Goal: Transaction & Acquisition: Download file/media

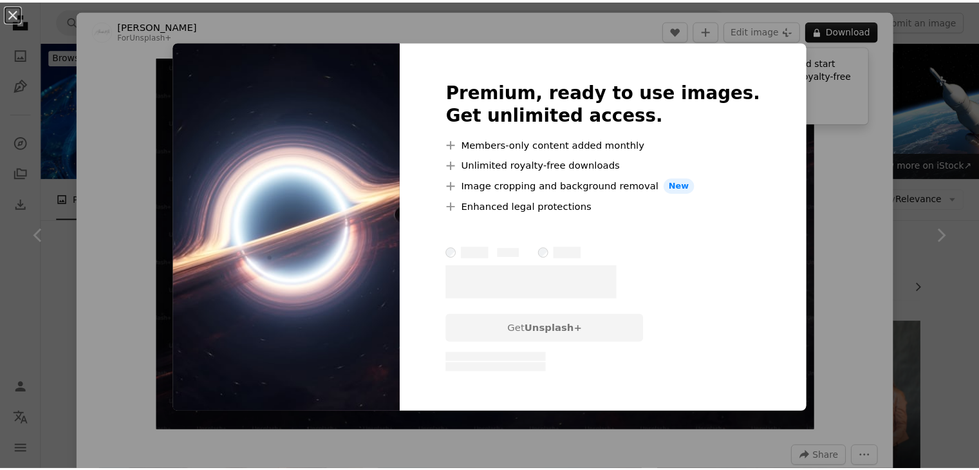
scroll to position [411, 0]
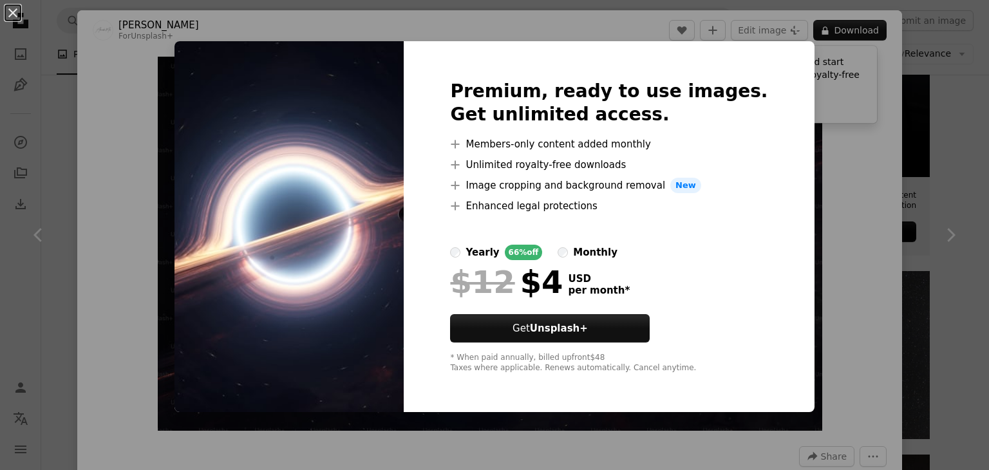
click at [793, 94] on div "An X shape Premium, ready to use images. Get unlimited access. A plus sign Memb…" at bounding box center [494, 235] width 989 height 470
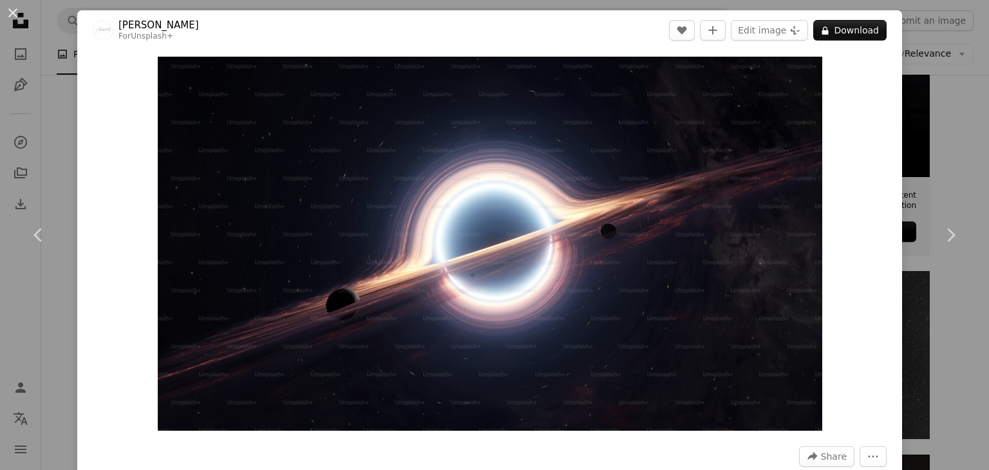
click at [917, 31] on div "An X shape Chevron left Chevron right Alexander Mils For Unsplash+ A heart A pl…" at bounding box center [494, 235] width 989 height 470
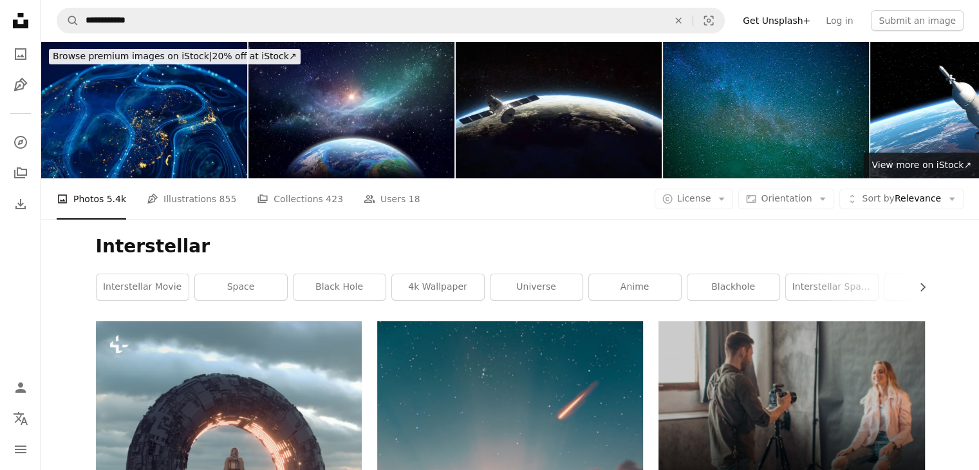
click at [184, 121] on img at bounding box center [144, 109] width 206 height 137
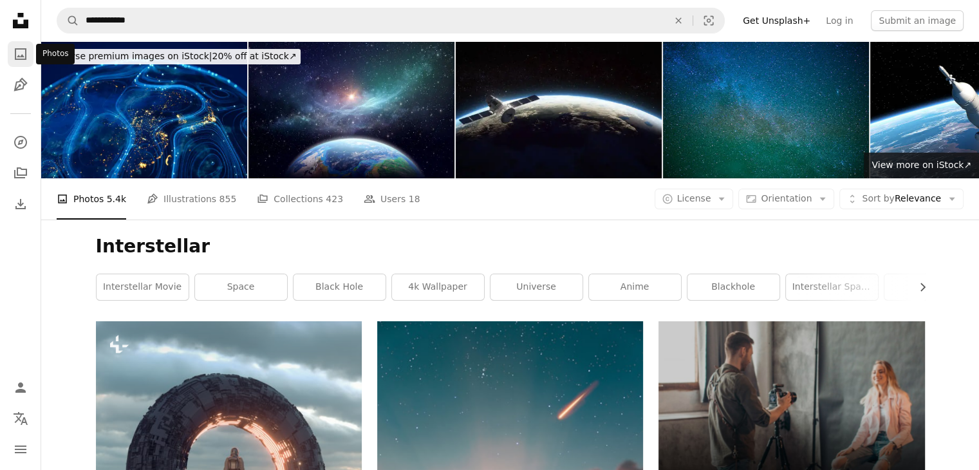
click at [20, 57] on icon "A photo" at bounding box center [20, 53] width 15 height 15
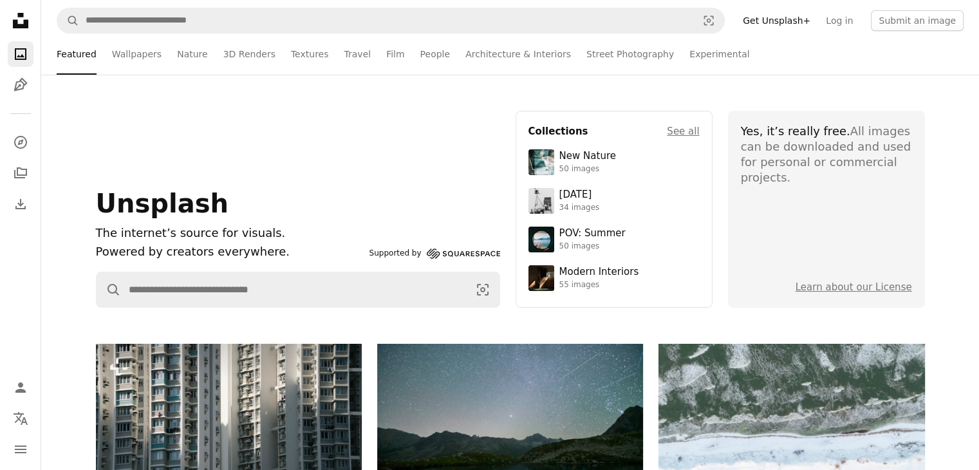
click at [23, 21] on icon "Unsplash logo Unsplash Home" at bounding box center [21, 21] width 26 height 26
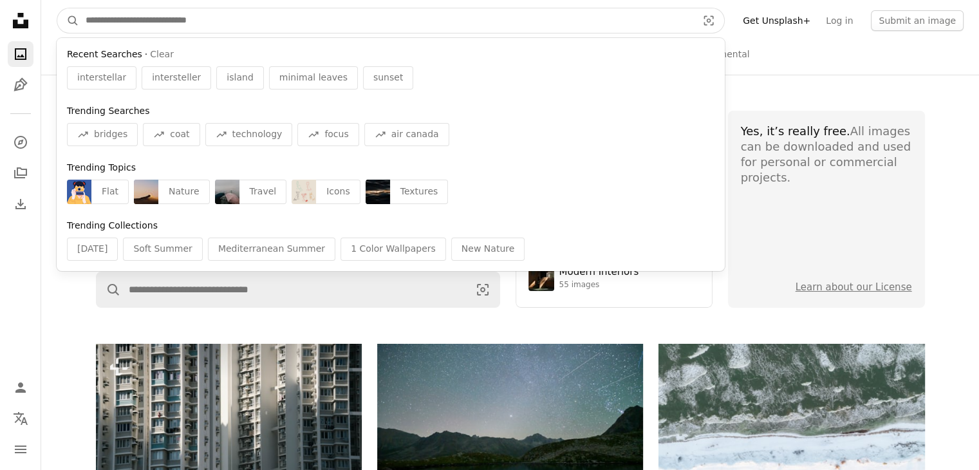
click at [177, 27] on input "Find visuals sitewide" at bounding box center [386, 20] width 614 height 24
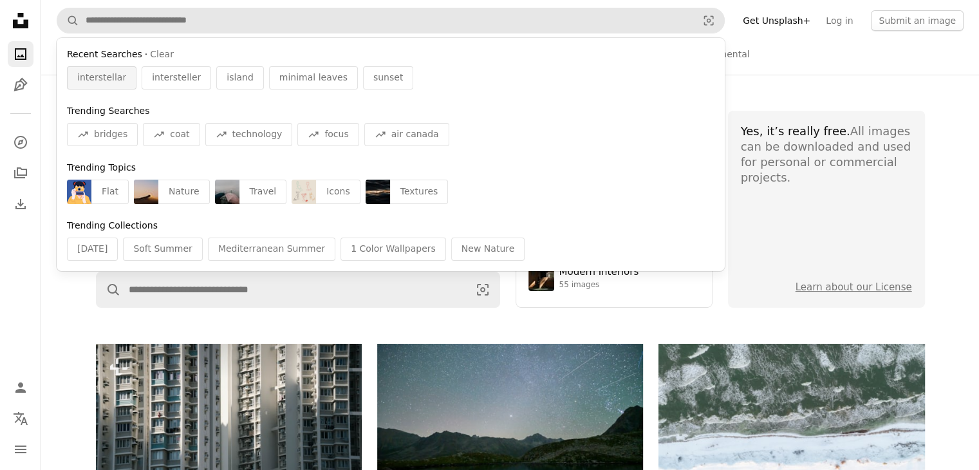
click at [108, 74] on span "interstellar" at bounding box center [101, 77] width 49 height 13
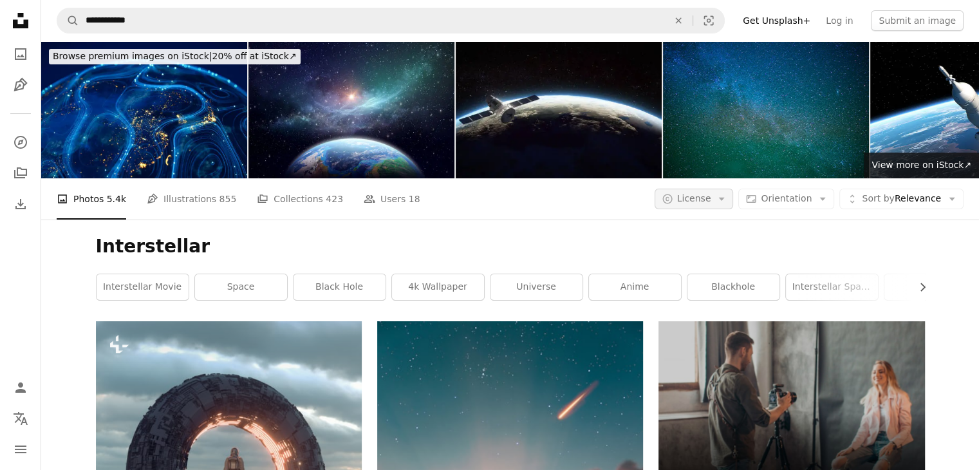
click at [724, 204] on button "A copyright icon © License Arrow down" at bounding box center [694, 199] width 79 height 21
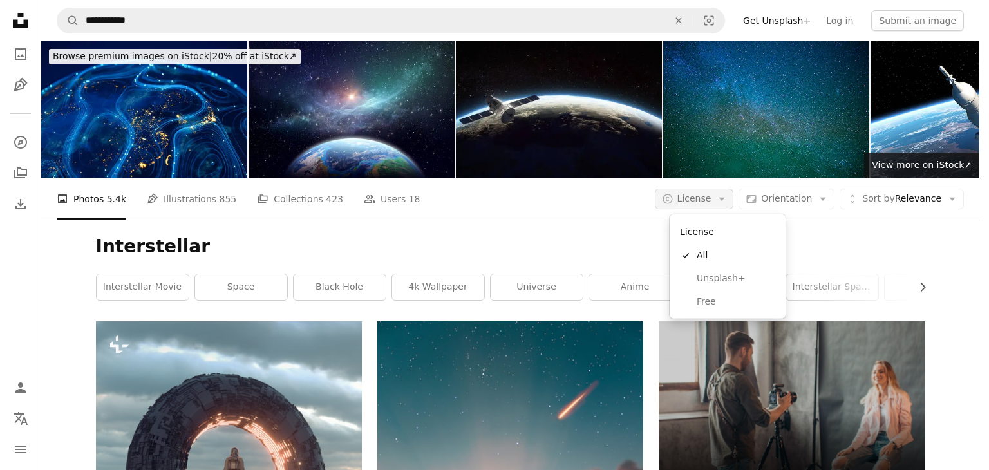
click at [724, 204] on button "A copyright icon © License Arrow down" at bounding box center [694, 199] width 79 height 21
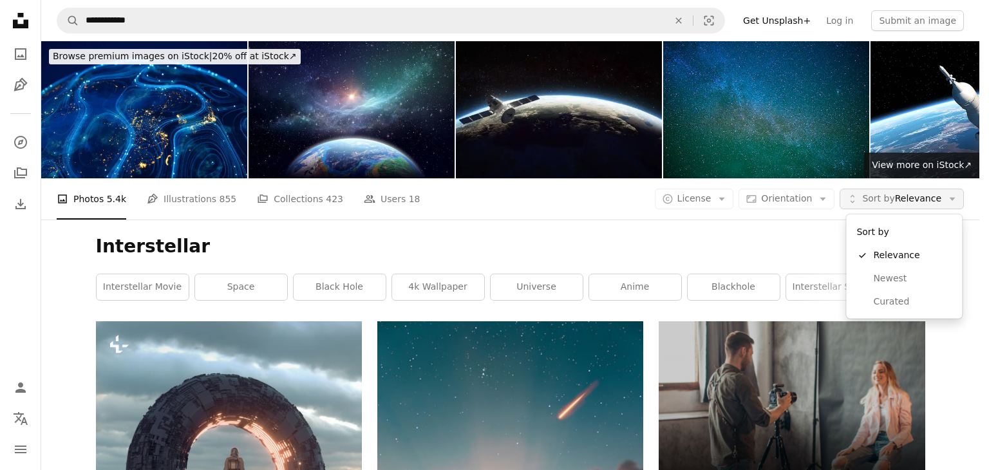
click at [909, 199] on span "Sort by Relevance" at bounding box center [901, 198] width 79 height 13
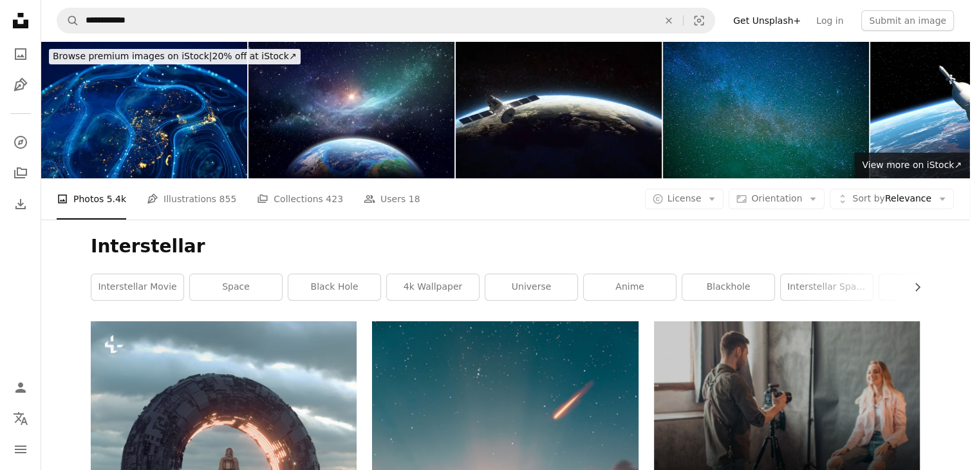
click at [724, 200] on body "**********" at bounding box center [484, 235] width 969 height 470
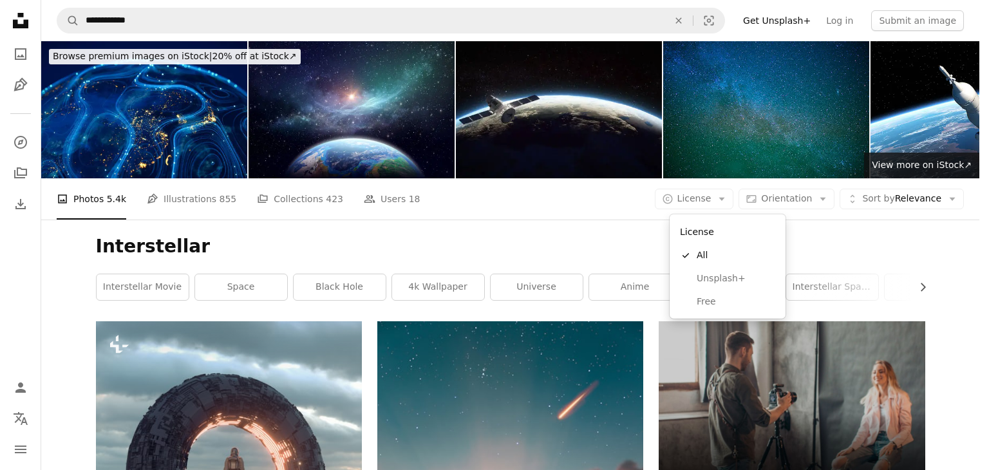
click at [724, 200] on button "A copyright icon © License Arrow down" at bounding box center [694, 199] width 79 height 21
click at [709, 298] on span "Free" at bounding box center [735, 301] width 79 height 13
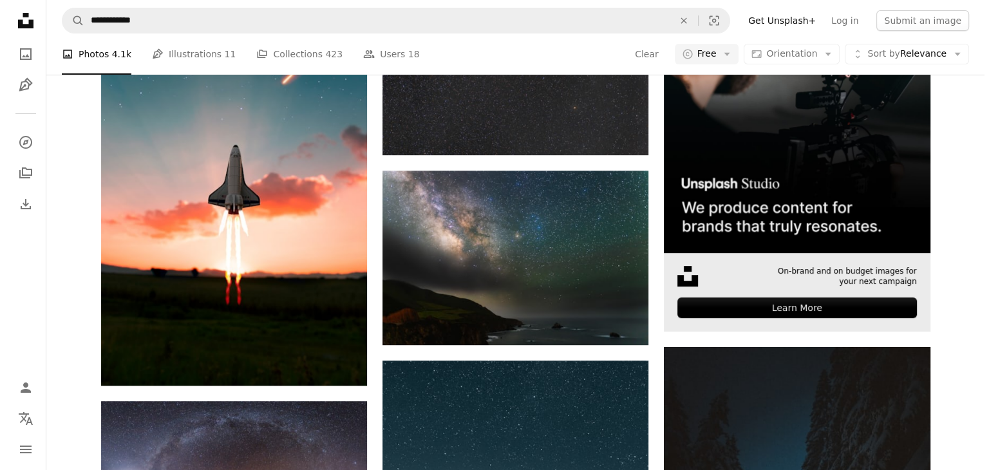
scroll to position [338, 0]
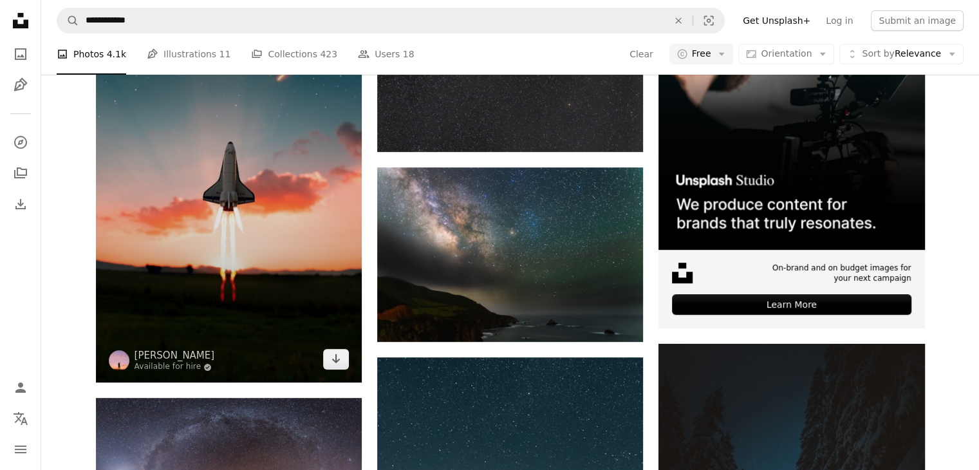
click at [242, 253] on img at bounding box center [229, 182] width 266 height 399
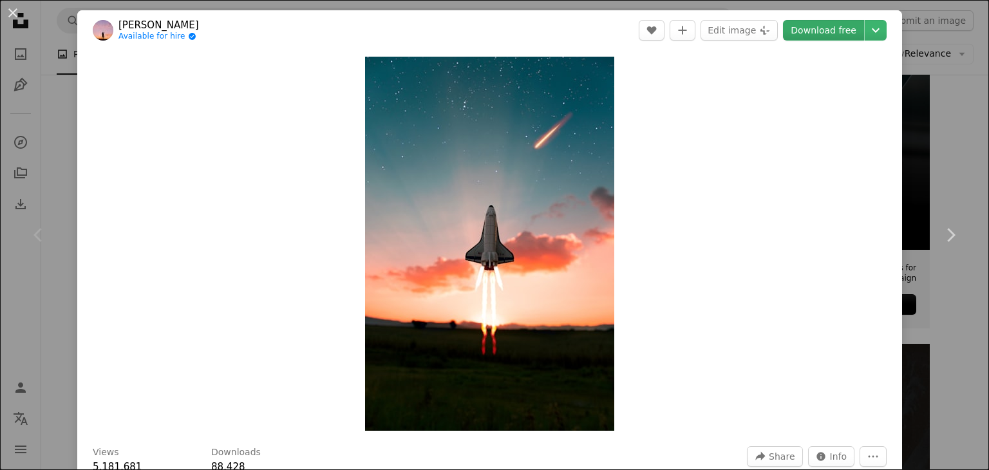
click at [803, 32] on link "Download free" at bounding box center [823, 30] width 81 height 21
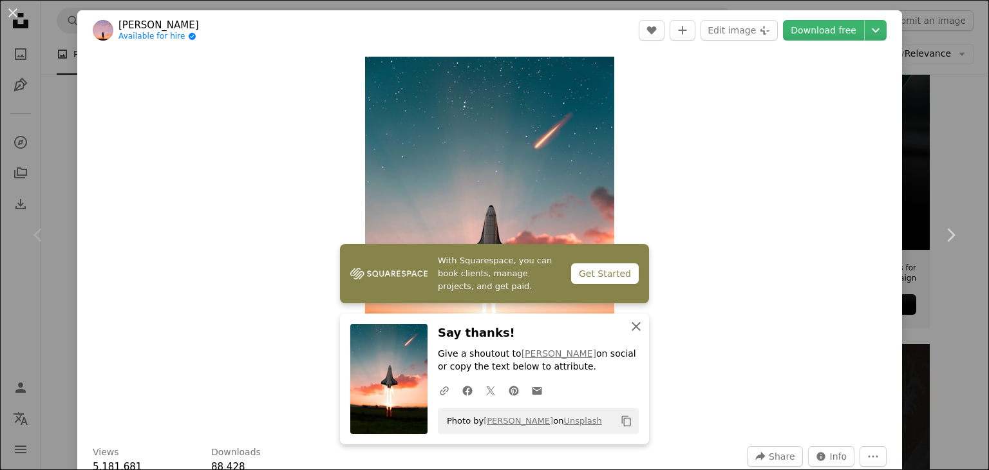
click at [628, 332] on icon "An X shape" at bounding box center [635, 326] width 15 height 15
